Goal: Information Seeking & Learning: Learn about a topic

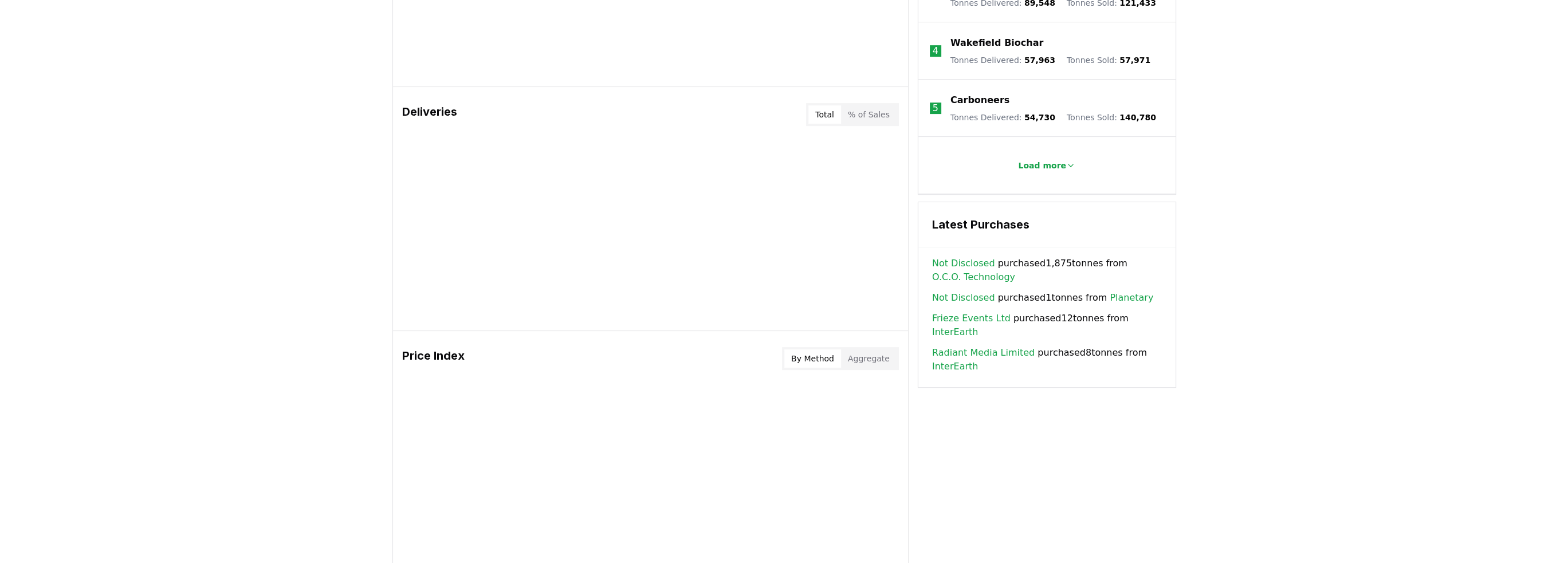
scroll to position [631, 0]
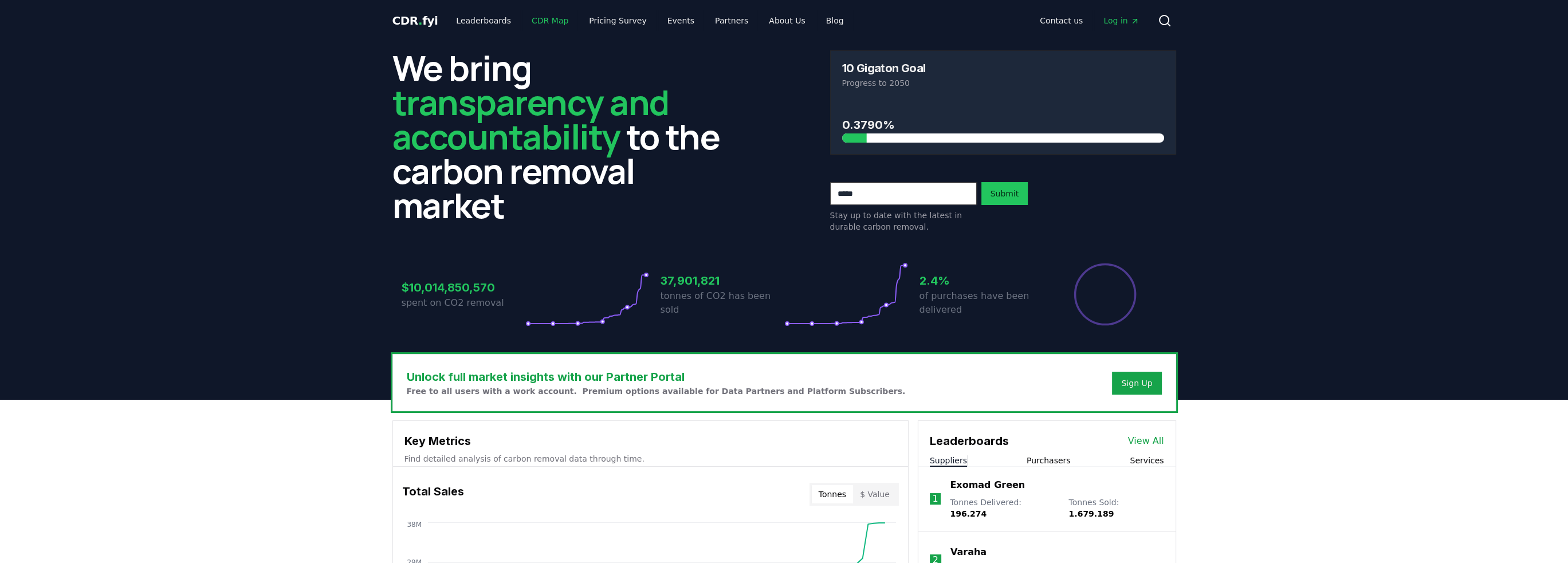
click at [549, 18] on link "CDR Map" at bounding box center [551, 21] width 55 height 21
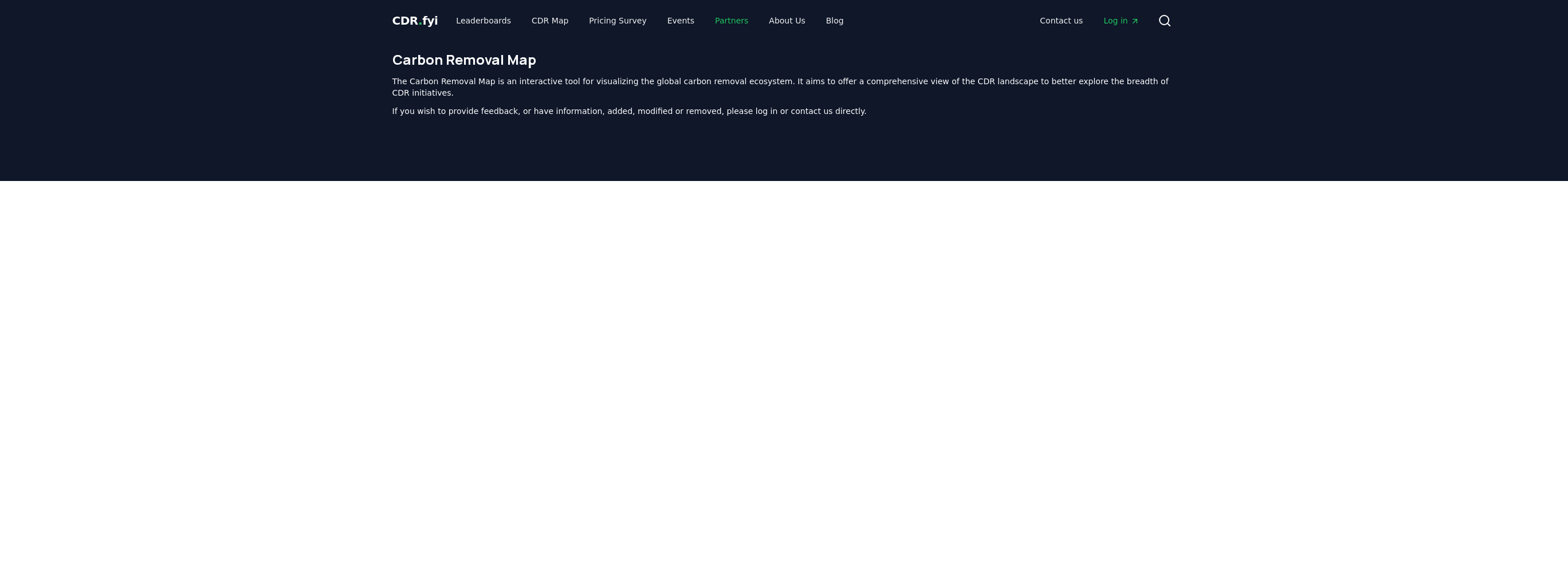
click at [717, 24] on link "Partners" at bounding box center [732, 21] width 51 height 21
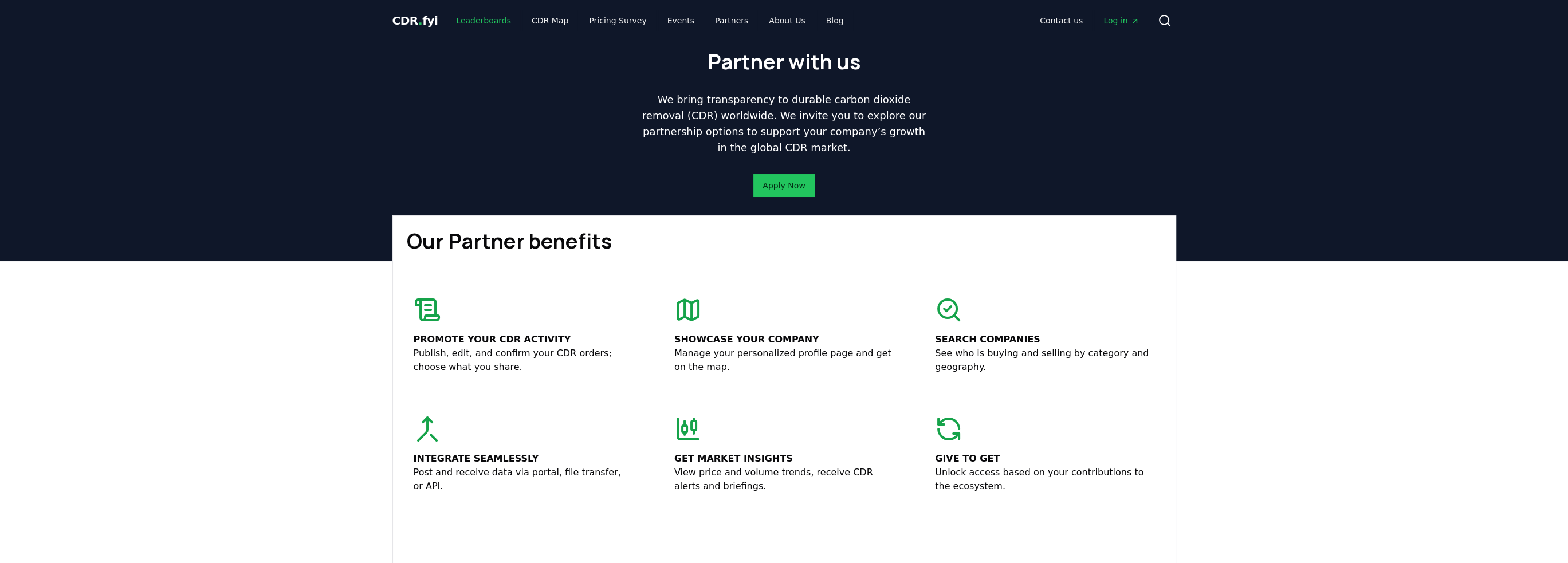
click at [465, 19] on link "Leaderboards" at bounding box center [483, 21] width 73 height 21
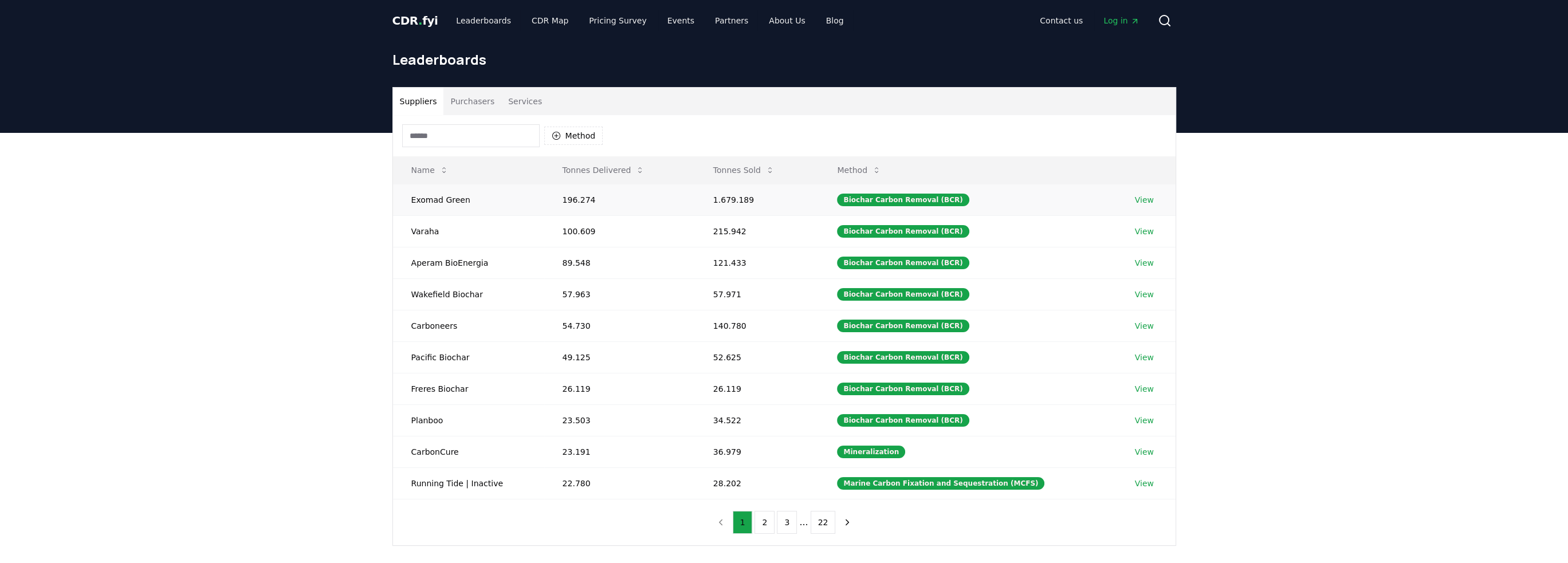
click at [453, 198] on td "Exomad Green" at bounding box center [469, 199] width 151 height 31
click at [426, 319] on td "Carboneers" at bounding box center [469, 325] width 151 height 31
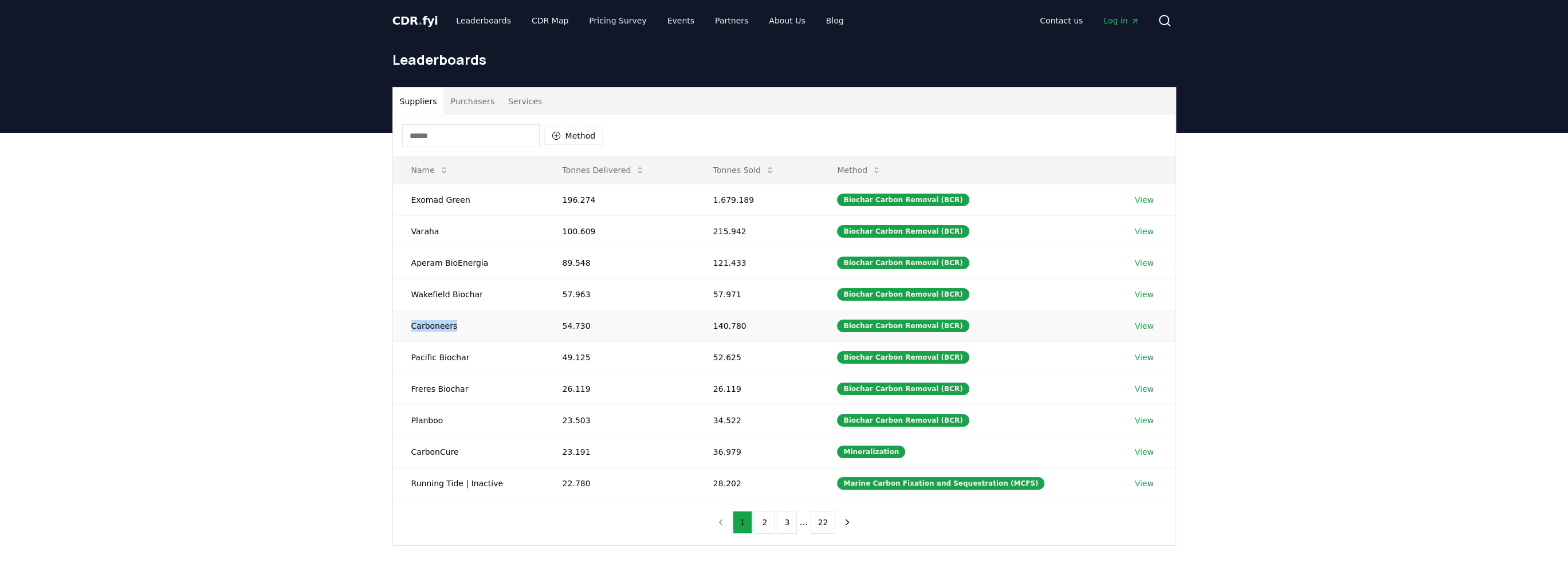
click at [426, 319] on td "Carboneers" at bounding box center [469, 325] width 151 height 31
click at [625, 171] on button "Tonnes Delivered" at bounding box center [604, 171] width 101 height 23
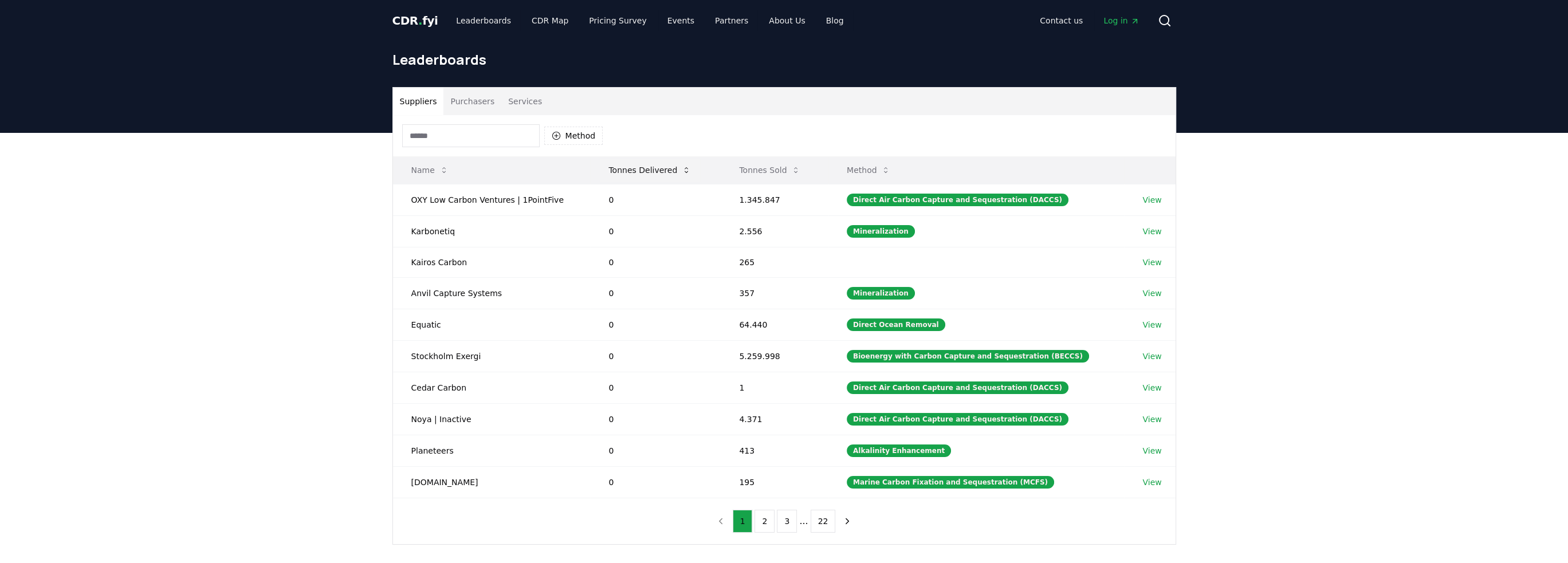
click at [682, 173] on icon at bounding box center [687, 171] width 10 height 10
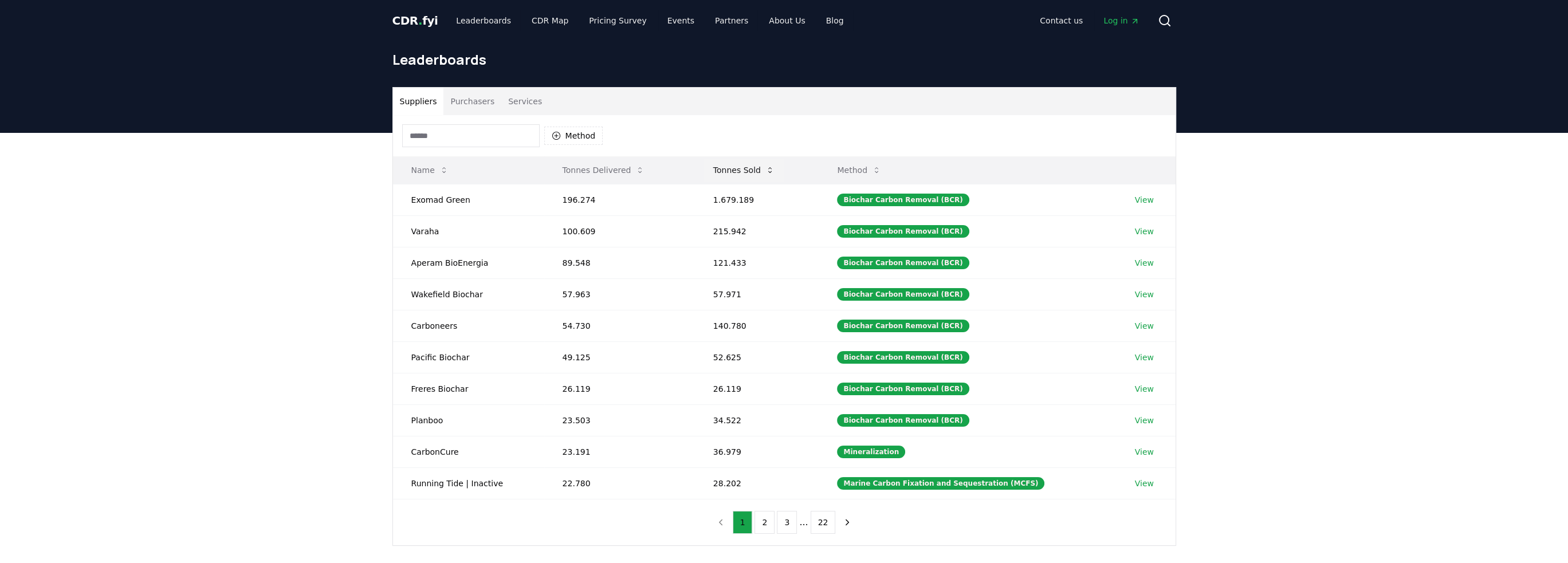
click at [774, 172] on icon at bounding box center [771, 171] width 10 height 10
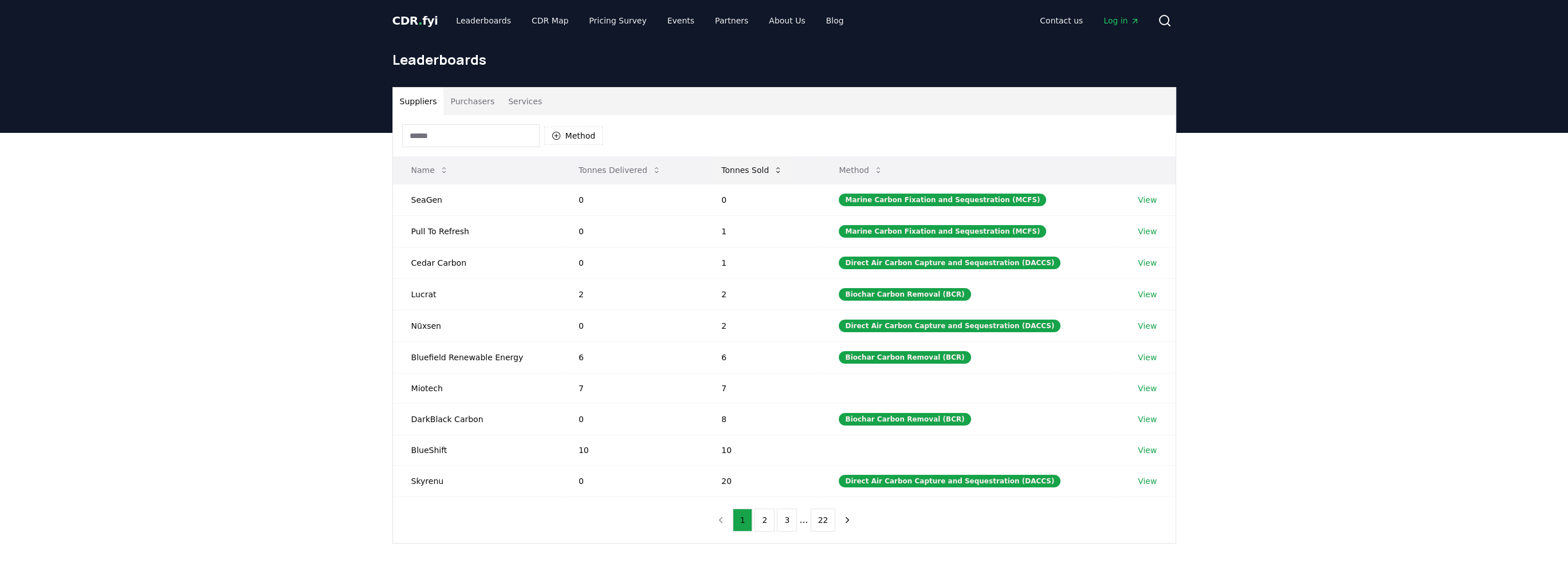
click at [774, 172] on button "Tonnes Sold" at bounding box center [753, 171] width 80 height 23
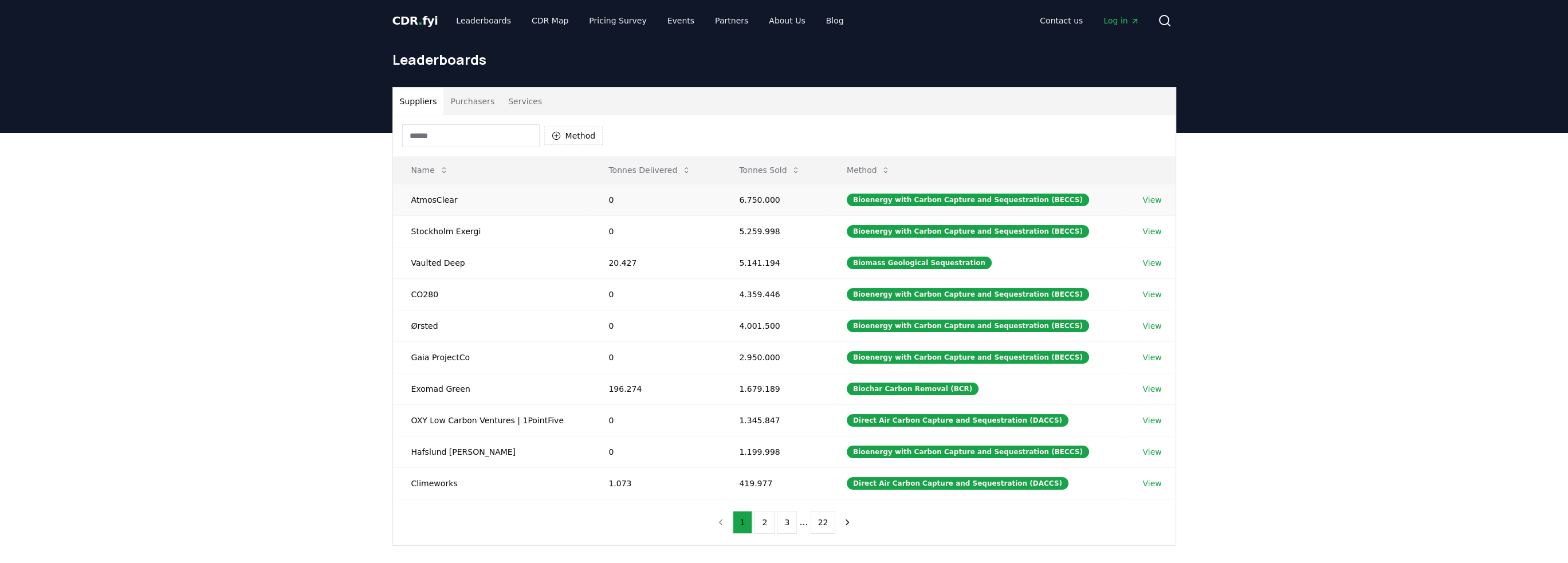
click at [409, 198] on td "AtmosClear" at bounding box center [493, 199] width 198 height 31
click at [429, 195] on td "AtmosClear" at bounding box center [493, 199] width 198 height 31
copy td "AtmosClear"
click at [454, 233] on td "Stockholm Exergi" at bounding box center [493, 231] width 198 height 31
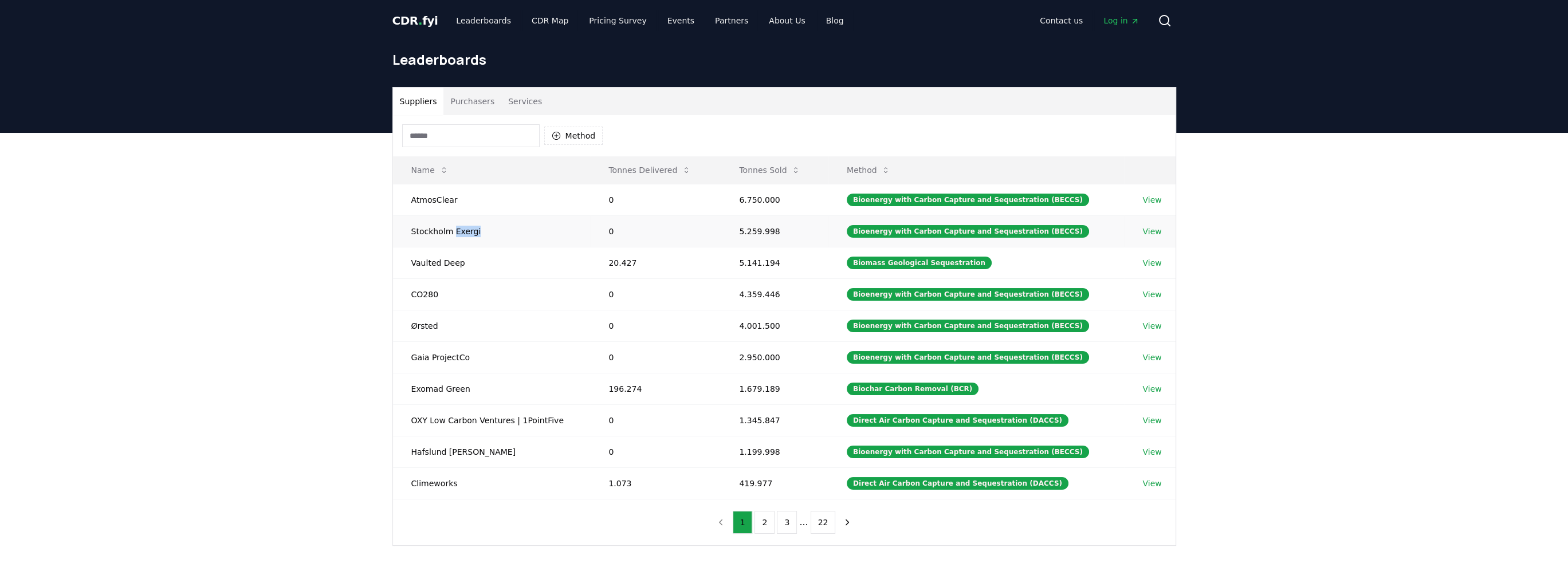
click at [454, 233] on td "Stockholm Exergi" at bounding box center [493, 231] width 198 height 31
copy td "Stockholm Exergi"
click at [447, 260] on td "Vaulted Deep" at bounding box center [493, 262] width 198 height 31
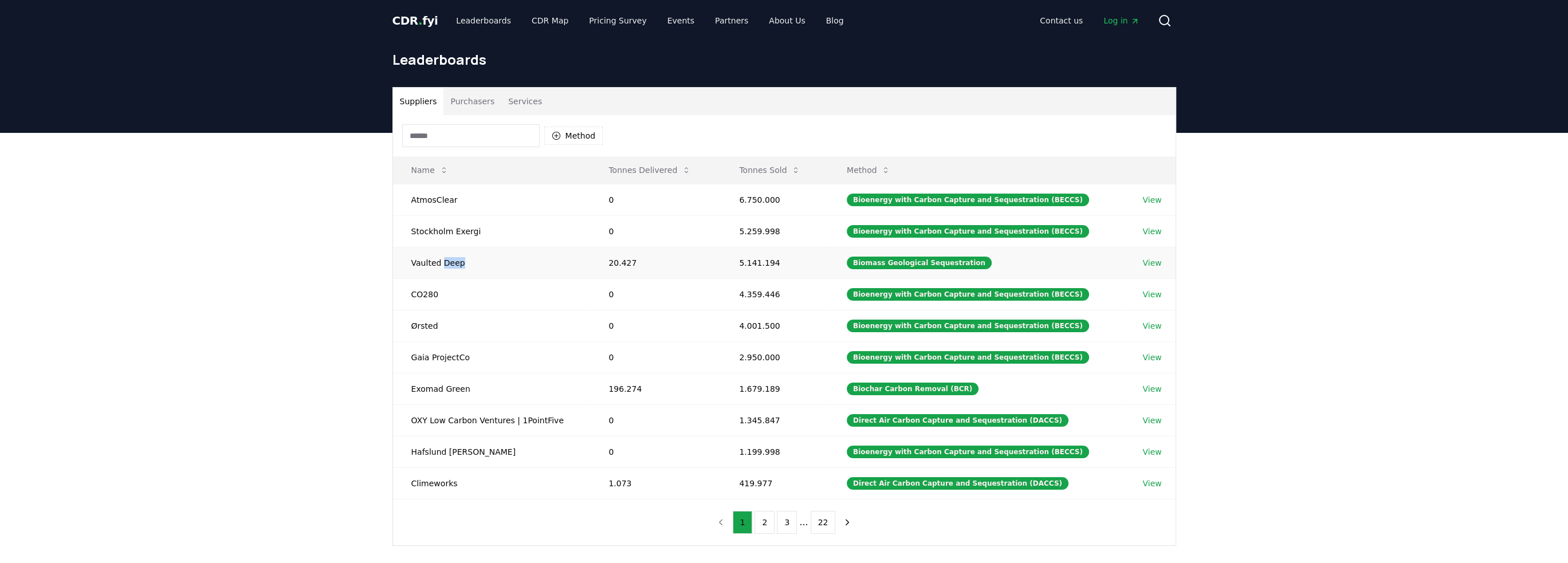
click at [447, 260] on td "Vaulted Deep" at bounding box center [493, 262] width 198 height 31
click at [484, 421] on td "OXY Low Carbon Ventures | 1PointFive" at bounding box center [493, 420] width 198 height 31
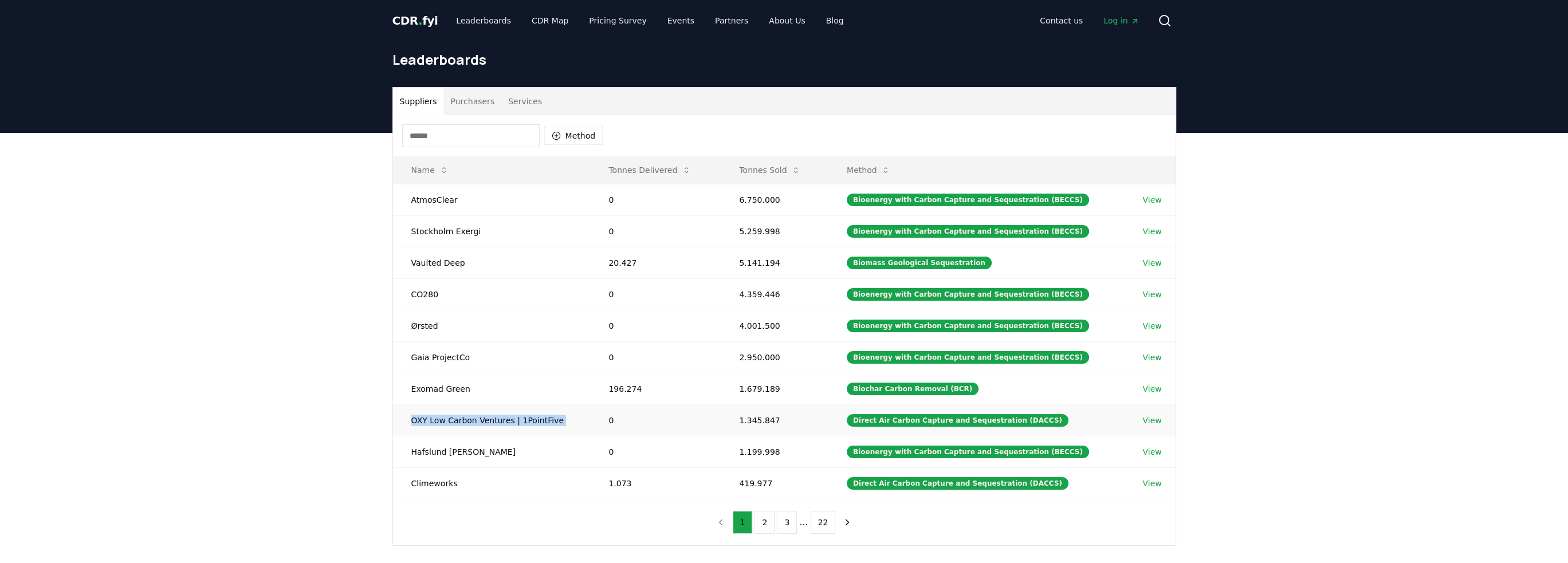
click at [484, 421] on td "OXY Low Carbon Ventures | 1PointFive" at bounding box center [493, 420] width 198 height 31
copy td "OXY Low Carbon Ventures | 1PointFive"
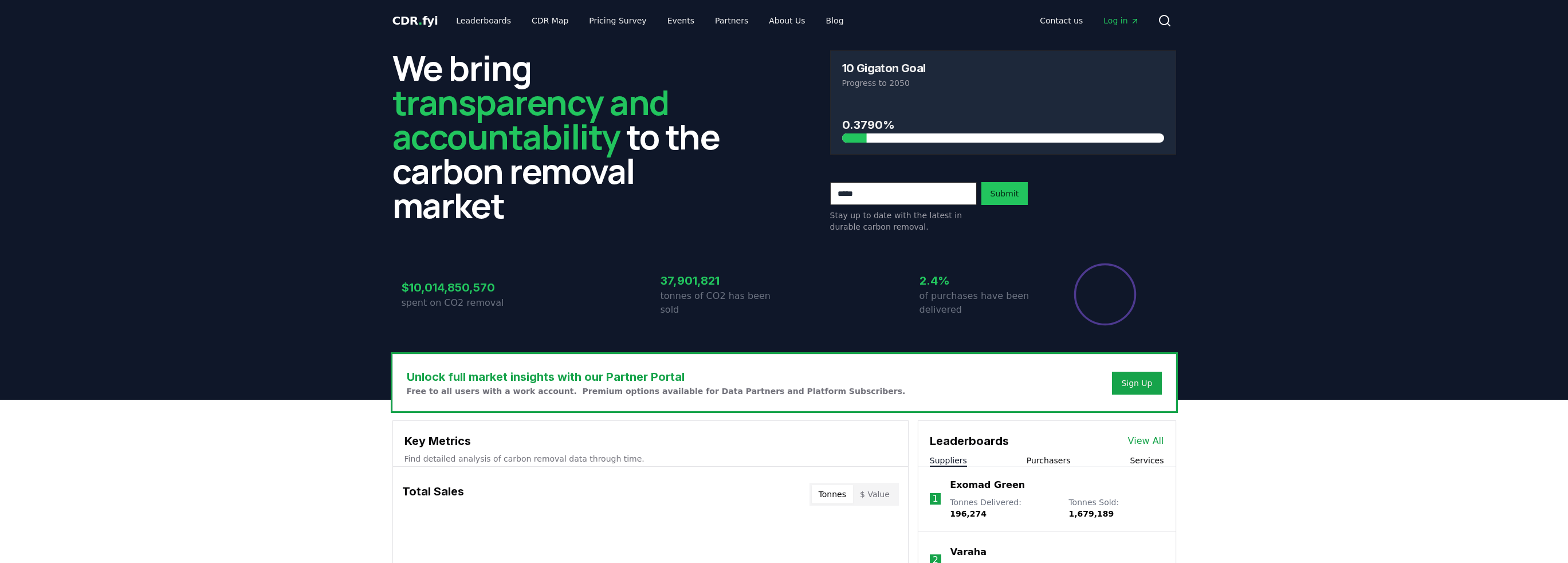
scroll to position [631, 0]
